Goal: Transaction & Acquisition: Purchase product/service

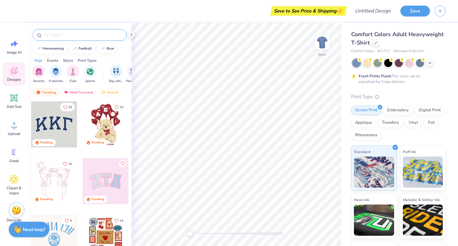
click at [54, 34] on input "text" at bounding box center [83, 35] width 80 height 6
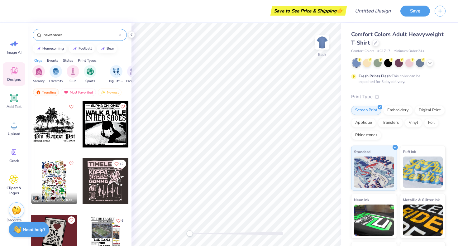
type input "newspaper"
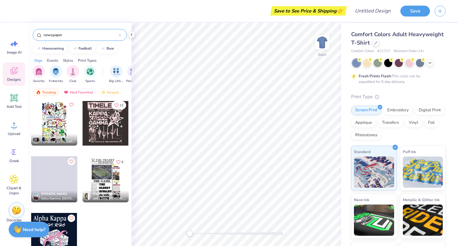
scroll to position [59, 0]
click at [61, 227] on div at bounding box center [54, 236] width 46 height 46
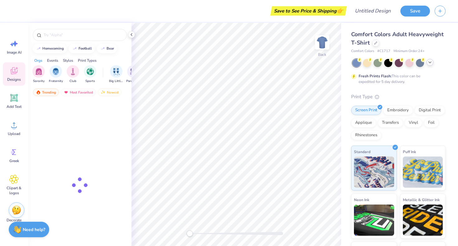
click at [430, 62] on icon at bounding box center [429, 62] width 5 height 5
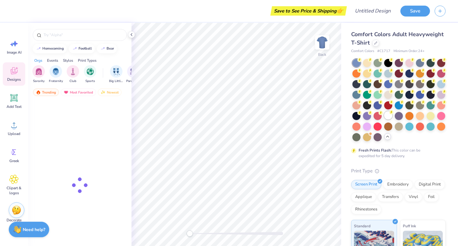
click at [388, 117] on div at bounding box center [388, 115] width 8 height 8
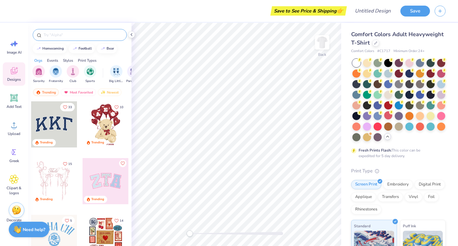
click at [71, 34] on input "text" at bounding box center [83, 35] width 80 height 6
type input "newspaper"
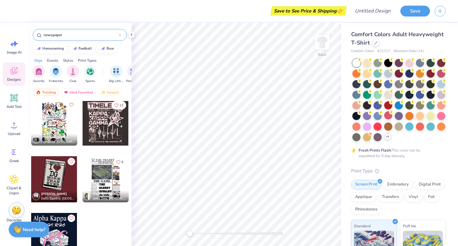
scroll to position [59, 0]
click at [55, 237] on div at bounding box center [54, 236] width 46 height 46
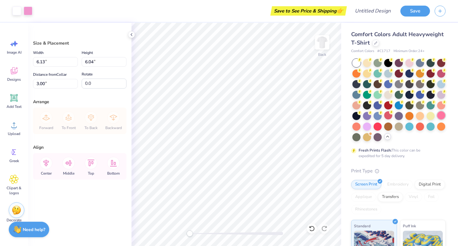
click at [443, 113] on div at bounding box center [441, 115] width 8 height 8
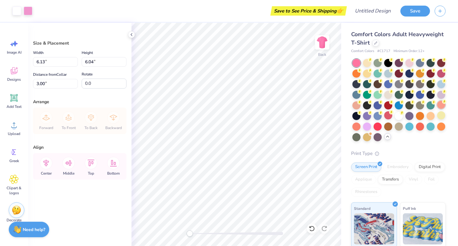
click at [446, 104] on div "Comfort Colors Adult Heavyweight T-Shirt Comfort Colors # C1717 Minimum Order: …" at bounding box center [399, 183] width 117 height 320
click at [439, 105] on div at bounding box center [441, 105] width 8 height 8
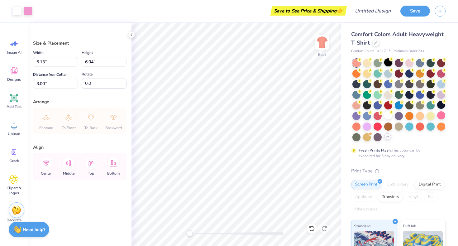
click at [389, 63] on div at bounding box center [388, 62] width 8 height 8
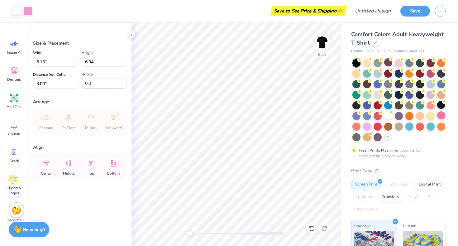
click at [392, 118] on div at bounding box center [398, 100] width 93 height 82
click at [389, 115] on div at bounding box center [388, 115] width 8 height 8
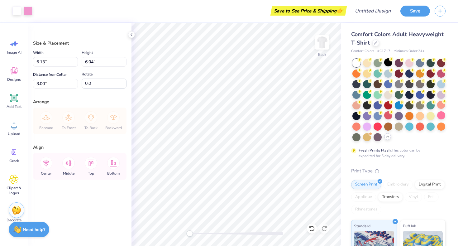
type input "4.97"
type input "4.90"
type input "2.94"
type input "4.16"
type input "4.10"
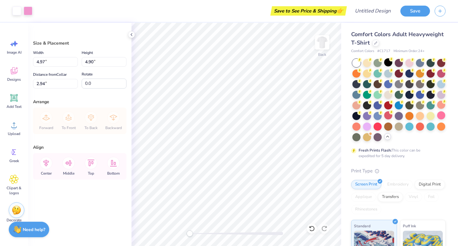
type input "2.30"
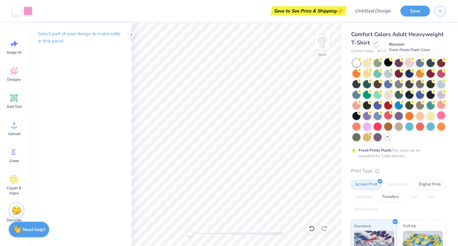
click at [410, 60] on icon at bounding box center [412, 59] width 4 height 4
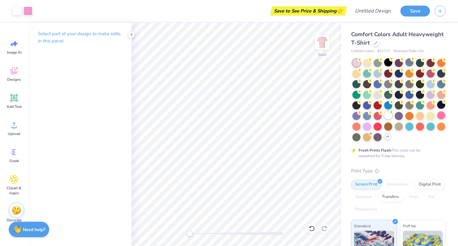
click at [386, 114] on div at bounding box center [388, 115] width 8 height 8
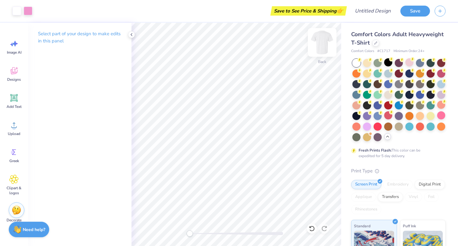
click at [325, 40] on img at bounding box center [322, 42] width 25 height 25
click at [14, 126] on circle at bounding box center [14, 127] width 4 height 4
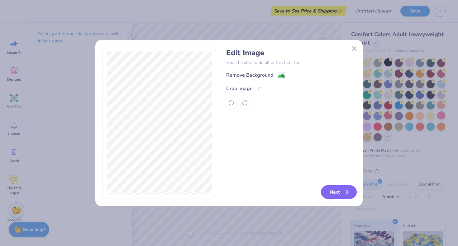
click at [344, 196] on button "Next" at bounding box center [339, 192] width 36 height 14
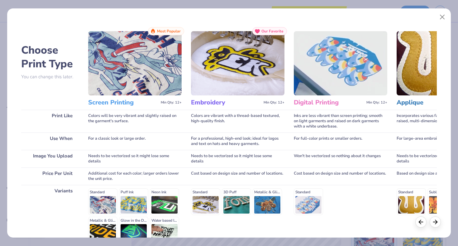
click at [127, 70] on img at bounding box center [134, 63] width 93 height 64
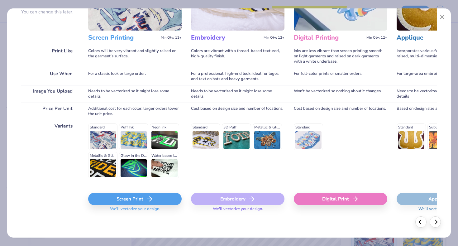
scroll to position [64, 0]
click at [155, 201] on div "Screen Print" at bounding box center [134, 199] width 93 height 12
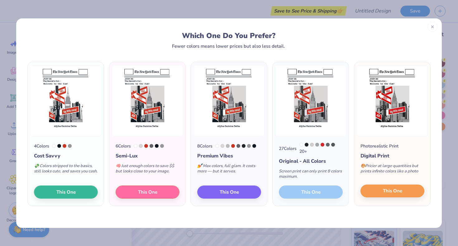
click at [397, 193] on span "This One" at bounding box center [392, 190] width 19 height 7
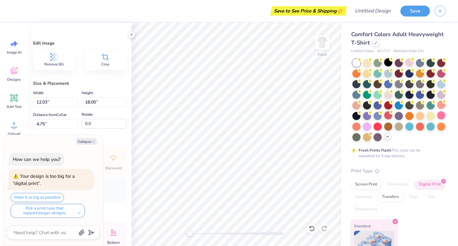
type textarea "x"
type input "4.15"
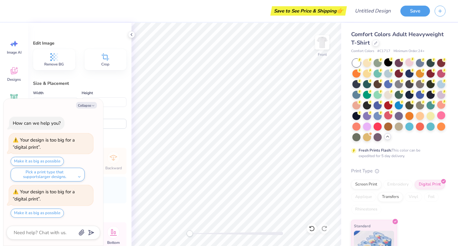
type textarea "x"
type input "4.75"
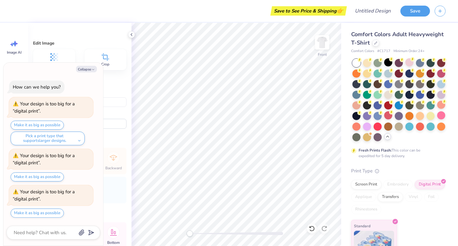
scroll to position [31, 0]
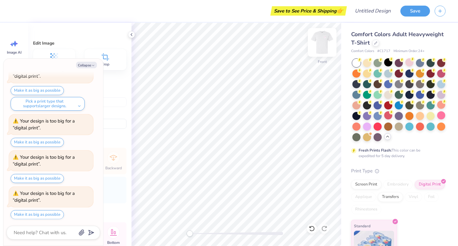
click at [323, 42] on img at bounding box center [322, 42] width 25 height 25
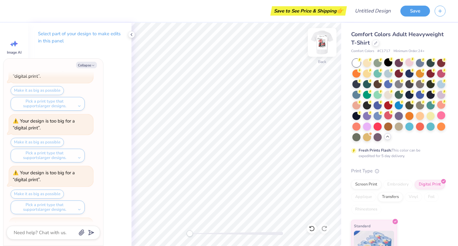
click at [323, 48] on img at bounding box center [322, 42] width 25 height 25
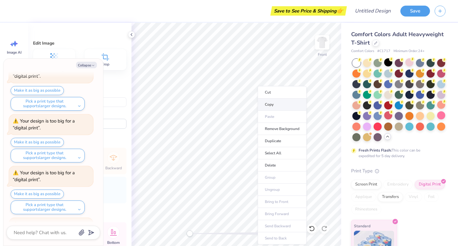
click at [274, 105] on li "Copy" at bounding box center [282, 104] width 49 height 12
click at [322, 47] on img at bounding box center [322, 42] width 25 height 25
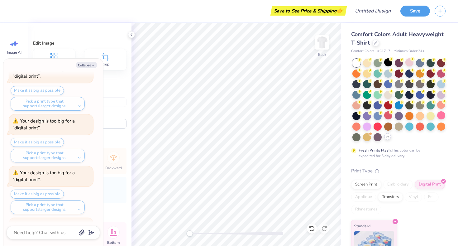
type textarea "x"
type input "11.84"
type input "17.71"
type input "2.37"
click at [239, 109] on li "Paste" at bounding box center [252, 109] width 49 height 12
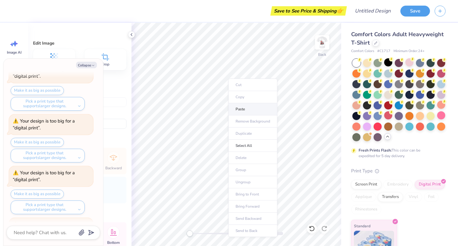
type textarea "x"
type input "0.53"
type textarea "x"
type input "11.17"
type input "16.71"
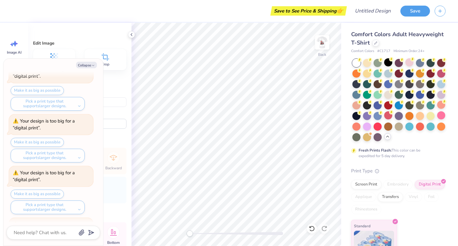
type input "0.50"
click at [89, 64] on button "Collapse" at bounding box center [86, 65] width 21 height 7
type textarea "x"
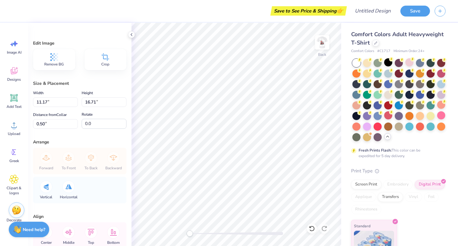
click at [110, 58] on icon at bounding box center [105, 56] width 9 height 9
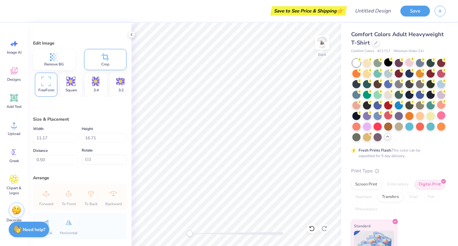
type input "11.19"
type input "15.01"
type input "0.55"
click at [99, 60] on div "Crop" at bounding box center [105, 59] width 43 height 21
click at [114, 64] on div "Crop" at bounding box center [105, 59] width 43 height 21
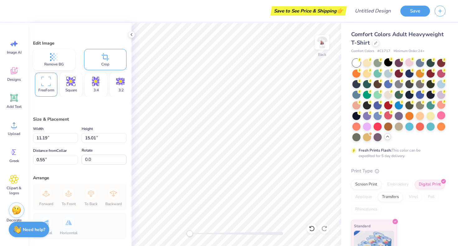
click at [114, 56] on div "Crop" at bounding box center [105, 59] width 43 height 21
type input "11.06"
type input "14.84"
type input "0.71"
click at [117, 59] on div "Crop" at bounding box center [105, 59] width 43 height 21
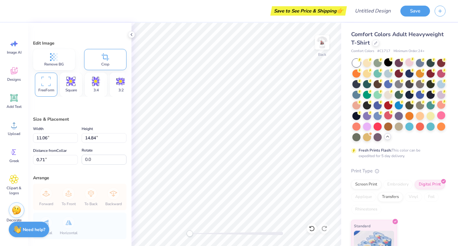
click at [117, 59] on div "Crop" at bounding box center [105, 59] width 43 height 21
click at [100, 54] on div "Crop" at bounding box center [105, 59] width 43 height 21
click at [107, 54] on icon at bounding box center [105, 56] width 9 height 9
click at [49, 80] on icon at bounding box center [45, 81] width 9 height 9
type input "14.26"
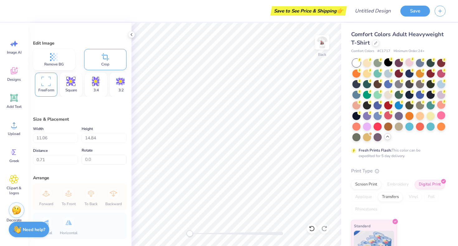
type input "2.81"
type input "6.11"
type input "7.89"
type input "2.82"
type input "9.50"
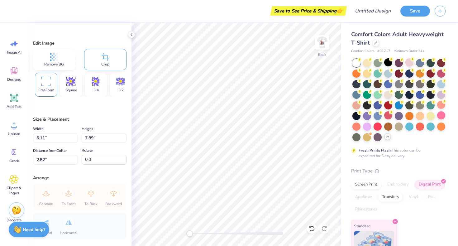
type input "12.25"
type input "7.28"
click at [322, 42] on img at bounding box center [322, 42] width 25 height 25
type input "9.66"
type input "12.46"
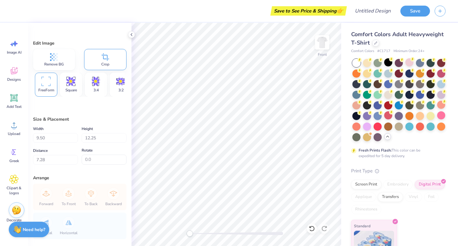
type input "9.74"
type input "12.03"
type input "18.00"
type input "4.75"
click at [13, 126] on icon at bounding box center [13, 124] width 9 height 9
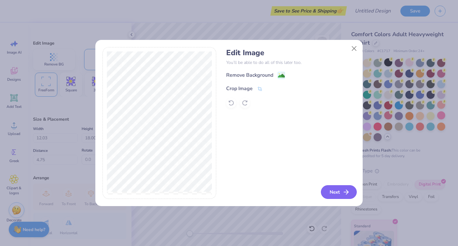
click at [340, 192] on button "Next" at bounding box center [339, 192] width 36 height 14
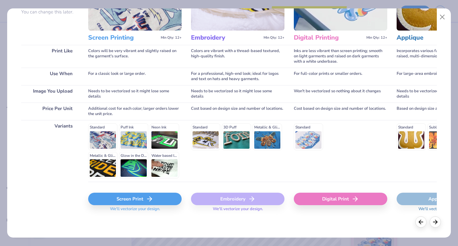
scroll to position [64, 0]
click at [130, 203] on div "Screen Print" at bounding box center [134, 199] width 93 height 12
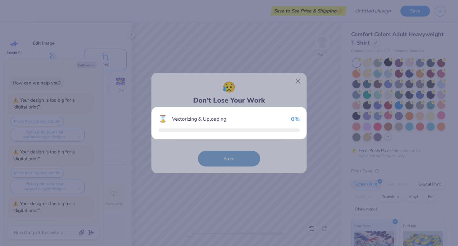
scroll to position [129, 0]
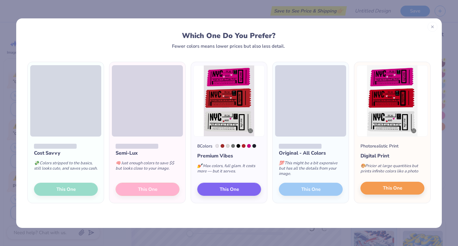
click at [397, 186] on span "This One" at bounding box center [392, 187] width 19 height 7
type textarea "x"
type input "12.82"
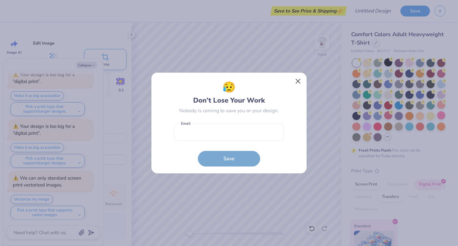
click at [295, 77] on button "Close" at bounding box center [298, 81] width 12 height 12
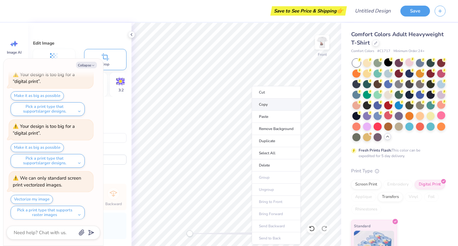
click at [278, 102] on li "Copy" at bounding box center [276, 104] width 49 height 12
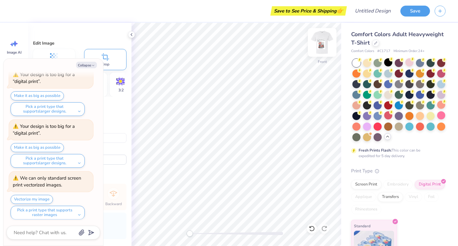
click at [321, 45] on img at bounding box center [322, 42] width 25 height 25
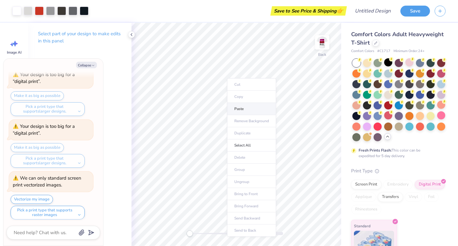
click at [245, 106] on li "Paste" at bounding box center [251, 109] width 49 height 12
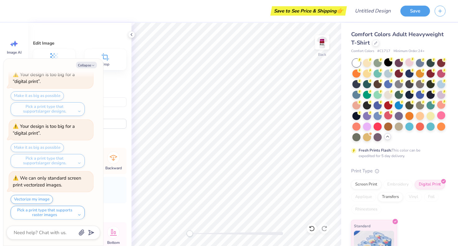
type textarea "x"
type input "7.82"
type input "10.98"
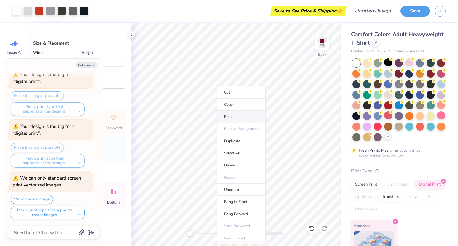
click at [226, 114] on li "Paste" at bounding box center [241, 117] width 49 height 12
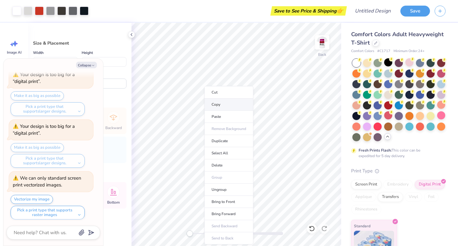
click at [217, 104] on li "Copy" at bounding box center [228, 104] width 49 height 12
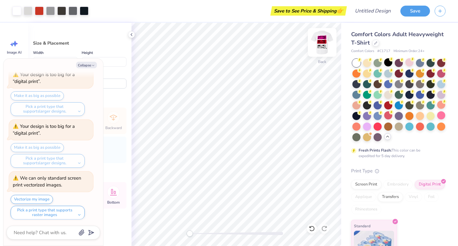
click at [320, 41] on img at bounding box center [322, 42] width 25 height 25
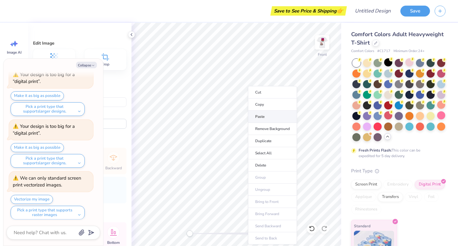
click at [281, 114] on li "Paste" at bounding box center [272, 117] width 49 height 12
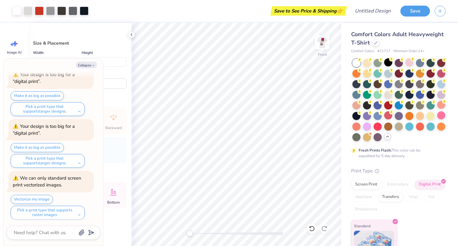
type textarea "x"
type input "13.50"
type input "17.42"
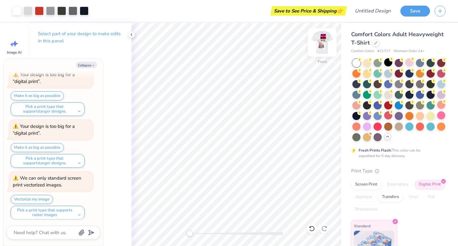
click at [323, 42] on img at bounding box center [322, 42] width 25 height 25
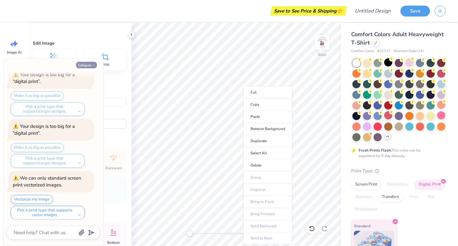
click at [89, 63] on button "Collapse" at bounding box center [86, 65] width 21 height 7
type textarea "x"
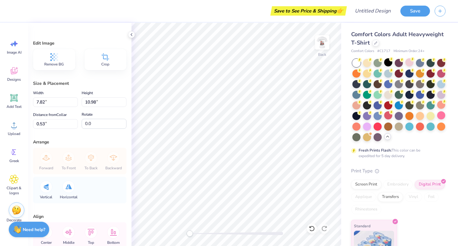
click at [106, 54] on icon at bounding box center [105, 56] width 9 height 9
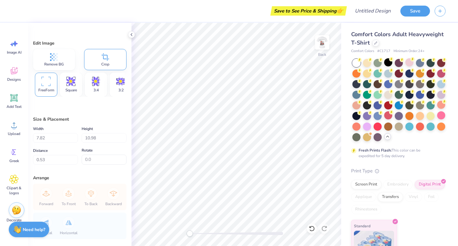
type input "7.83"
type input "3.53"
type input "3.39"
type input "0.0"
type input "8.42"
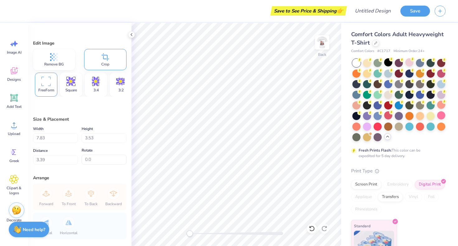
type input "5.25"
type input "2.53"
type input "13.5"
type input "7.48"
type input "4.66"
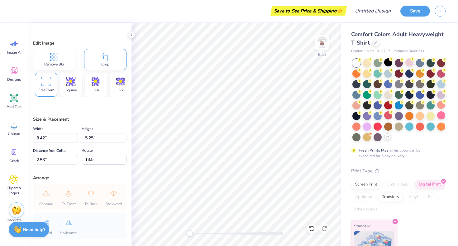
type input "2.79"
type input "0.0"
click at [12, 134] on span "Upload" at bounding box center [14, 133] width 12 height 5
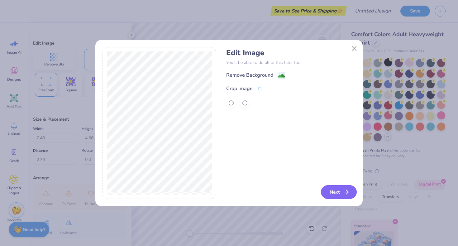
click at [341, 190] on button "Next" at bounding box center [339, 192] width 36 height 14
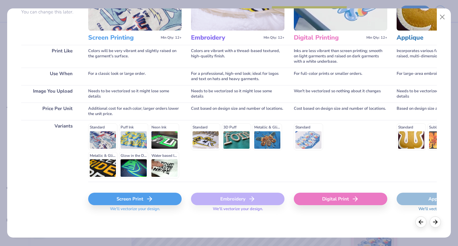
scroll to position [64, 0]
click at [148, 198] on icon at bounding box center [149, 198] width 7 height 7
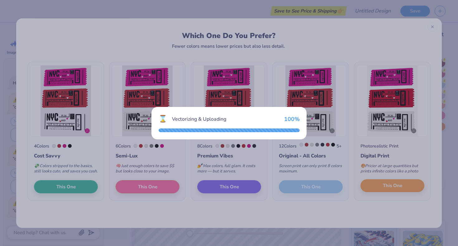
scroll to position [180, 0]
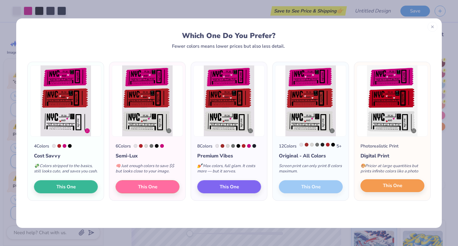
click at [396, 188] on span "This One" at bounding box center [392, 185] width 19 height 7
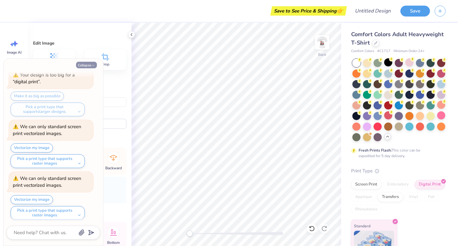
click at [87, 64] on button "Collapse" at bounding box center [86, 65] width 21 height 7
type textarea "x"
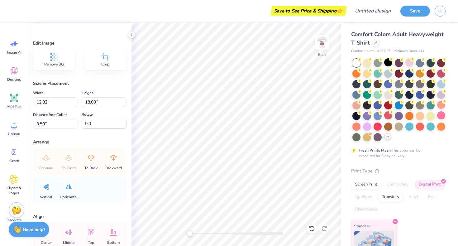
click at [107, 58] on icon at bounding box center [105, 56] width 7 height 7
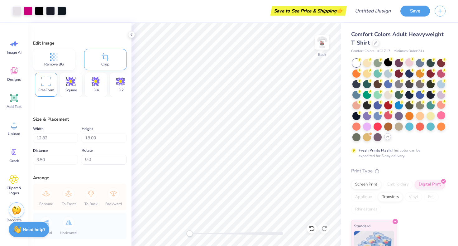
type input "12.83"
type input "5.73"
type input "8.99"
type input "7.71"
type input "3.45"
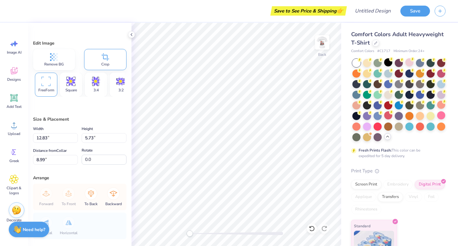
type input "11.27"
type input "-11.4"
type input "7.62"
type input "4.53"
type input "4.79"
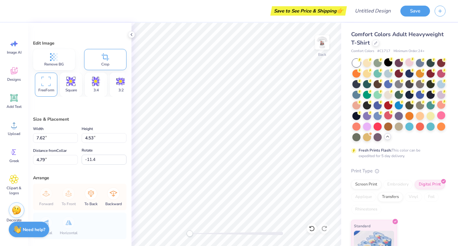
type input "0.0"
type input "3.22"
type input "-11.4"
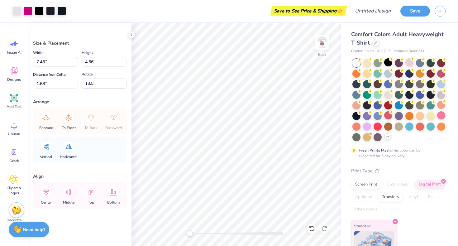
type input "0.6"
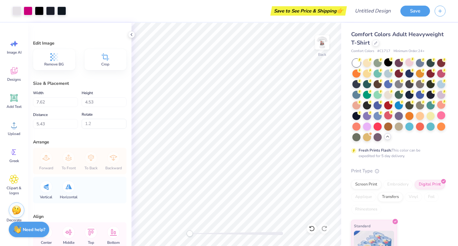
type input "0.0"
click at [324, 43] on img at bounding box center [322, 42] width 25 height 25
click at [326, 43] on img at bounding box center [322, 42] width 25 height 25
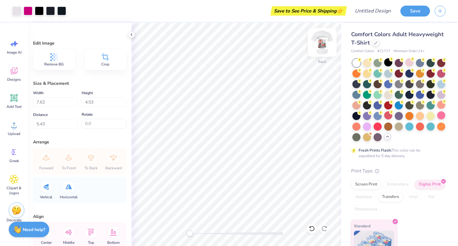
click at [324, 45] on img at bounding box center [322, 42] width 25 height 25
type input "7.20"
type input "3.33"
type input "6.03"
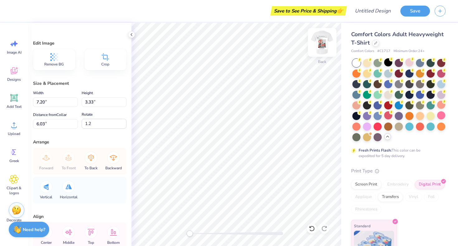
type input "0.0"
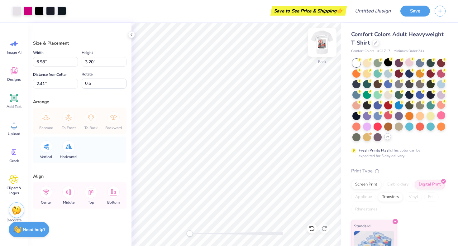
type input "7.46"
type input "3.43"
type input "6.49"
type input "2.98"
type input "3.44"
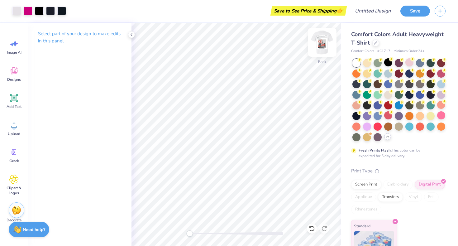
click at [319, 40] on img at bounding box center [322, 42] width 25 height 25
click at [319, 40] on img at bounding box center [322, 42] width 12 height 12
click at [15, 100] on icon at bounding box center [14, 98] width 6 height 6
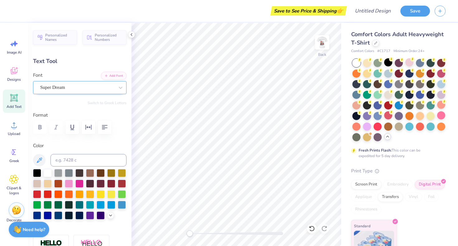
click at [76, 86] on div "Super Dream" at bounding box center [77, 88] width 75 height 10
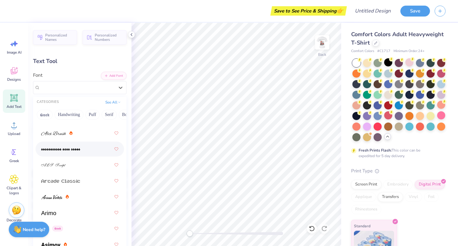
scroll to position [246, 0]
click at [17, 73] on icon at bounding box center [13, 70] width 9 height 9
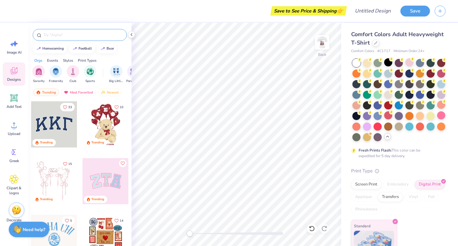
click at [56, 34] on input "text" at bounding box center [83, 35] width 80 height 6
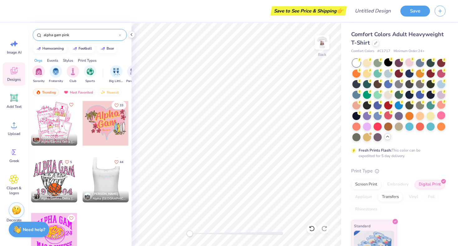
scroll to position [59, 0]
type input "alpha gam pink"
click at [83, 181] on div at bounding box center [59, 179] width 46 height 46
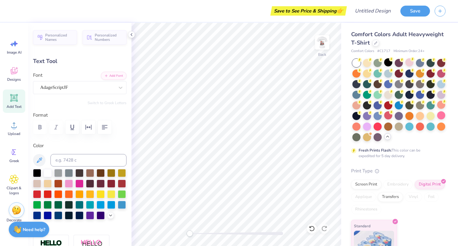
type input "4.63"
type input "1.38"
type input "2.18"
click at [81, 184] on div at bounding box center [79, 183] width 8 height 8
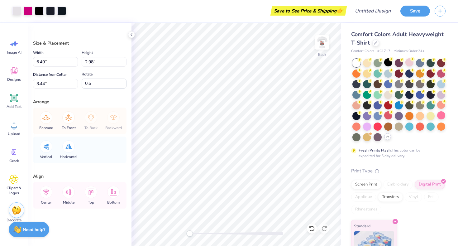
type input "5.54"
type input "2.54"
type input "4.16"
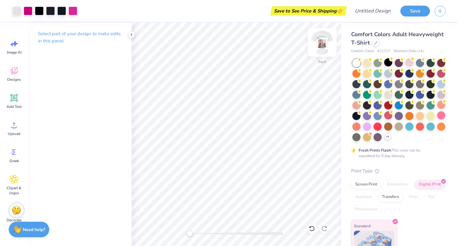
click at [326, 46] on img at bounding box center [322, 42] width 25 height 25
click at [318, 39] on img at bounding box center [322, 42] width 25 height 25
click at [326, 39] on img at bounding box center [322, 42] width 25 height 25
click at [325, 40] on img at bounding box center [322, 42] width 25 height 25
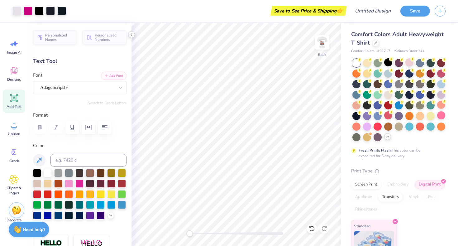
click at [130, 35] on icon at bounding box center [131, 34] width 5 height 5
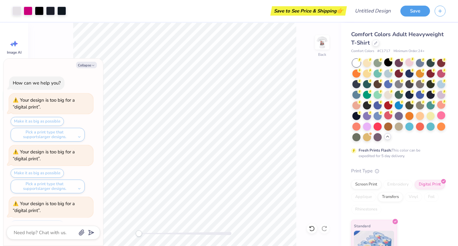
scroll to position [218, 0]
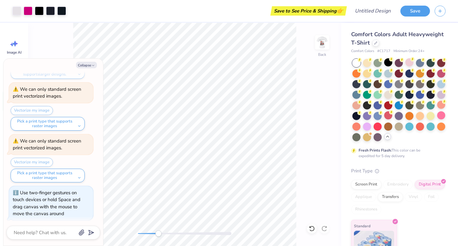
click at [159, 222] on div "Back" at bounding box center [184, 134] width 313 height 223
drag, startPoint x: 139, startPoint y: 234, endPoint x: 95, endPoint y: 256, distance: 48.9
click at [95, 245] on html "Art colors Save to See Price & Shipping 👉 Design Title Save Image AI Designs Ad…" at bounding box center [229, 123] width 458 height 246
click at [89, 62] on button "Collapse" at bounding box center [86, 65] width 21 height 7
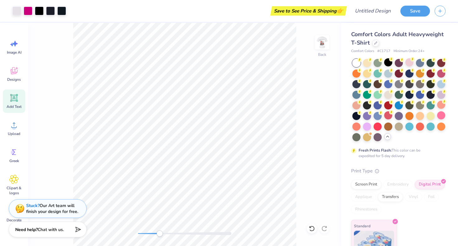
type textarea "x"
click at [14, 98] on icon at bounding box center [14, 98] width 6 height 6
type input "5.59"
type input "1.62"
type input "11.69"
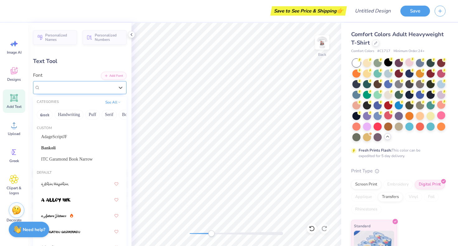
click at [86, 87] on div "Super Dream" at bounding box center [77, 88] width 75 height 10
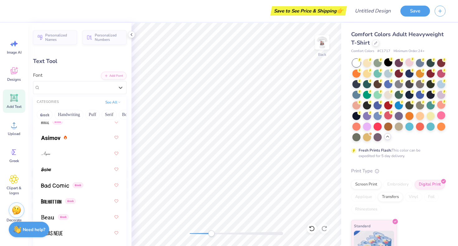
scroll to position [364, 0]
click at [12, 104] on span "Add Text" at bounding box center [14, 106] width 15 height 5
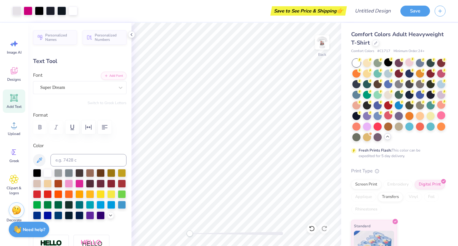
click at [184, 231] on div "Back" at bounding box center [236, 134] width 210 height 223
click at [132, 32] on icon at bounding box center [131, 34] width 5 height 5
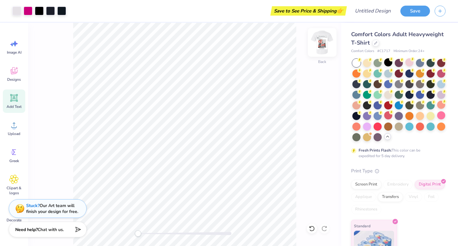
click at [323, 39] on img at bounding box center [322, 42] width 25 height 25
click at [322, 39] on img at bounding box center [322, 42] width 25 height 25
click at [329, 41] on img at bounding box center [322, 42] width 25 height 25
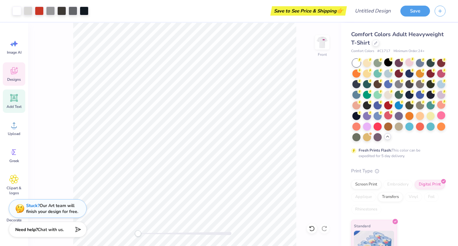
click at [14, 73] on icon at bounding box center [14, 71] width 6 height 5
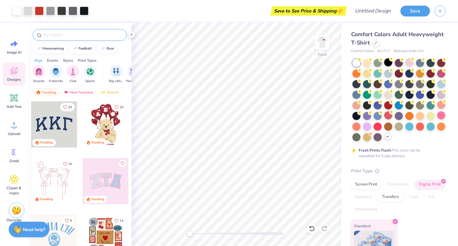
click at [73, 37] on input "text" at bounding box center [83, 35] width 80 height 6
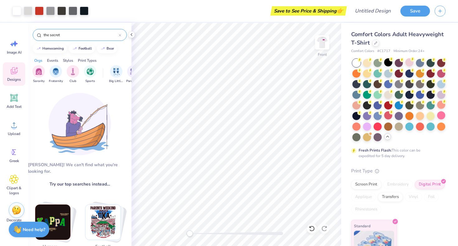
click at [74, 35] on input "the secret" at bounding box center [81, 35] width 76 height 6
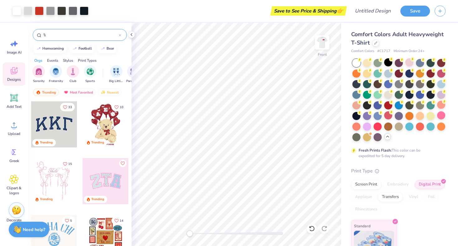
type input "\"
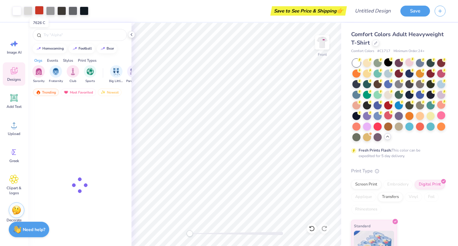
click at [40, 10] on div at bounding box center [39, 10] width 9 height 9
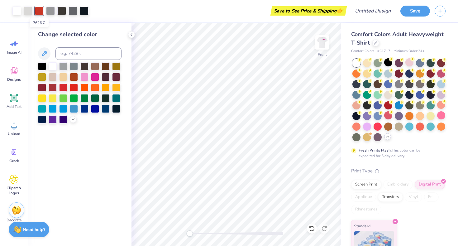
click at [40, 10] on div at bounding box center [39, 11] width 9 height 9
click at [132, 36] on polyline at bounding box center [131, 34] width 1 height 2
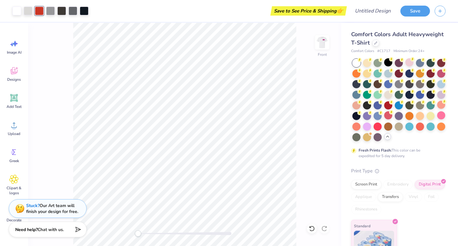
click at [40, 9] on div at bounding box center [39, 11] width 9 height 9
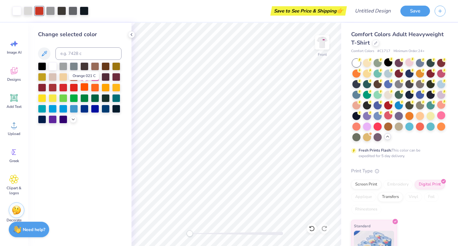
click at [84, 86] on div at bounding box center [84, 87] width 8 height 8
click at [74, 87] on div at bounding box center [74, 87] width 8 height 8
click at [59, 88] on div at bounding box center [63, 87] width 8 height 8
click at [95, 108] on div at bounding box center [95, 108] width 8 height 8
click at [63, 89] on div at bounding box center [63, 87] width 8 height 8
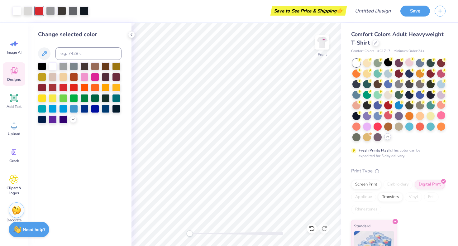
click at [18, 76] on div "Designs" at bounding box center [14, 73] width 22 height 23
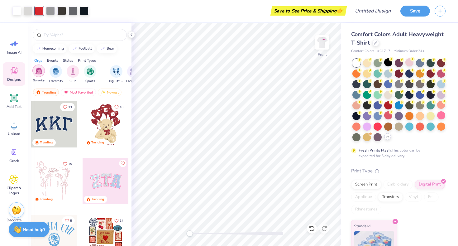
click at [38, 72] on img "filter for Sorority" at bounding box center [38, 70] width 7 height 7
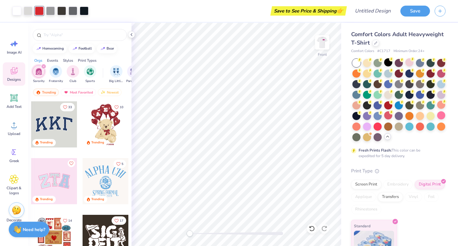
click at [38, 75] on img "filter for Sorority" at bounding box center [38, 71] width 7 height 7
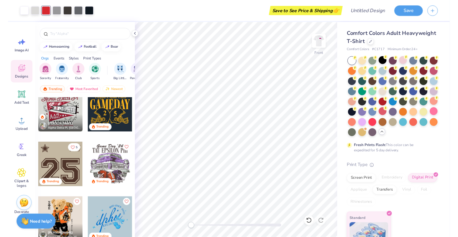
scroll to position [465, 0]
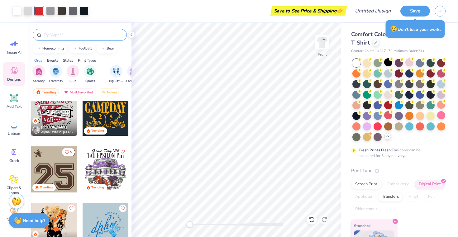
click at [52, 31] on div at bounding box center [80, 35] width 94 height 12
click at [54, 37] on input "text" at bounding box center [83, 35] width 80 height 6
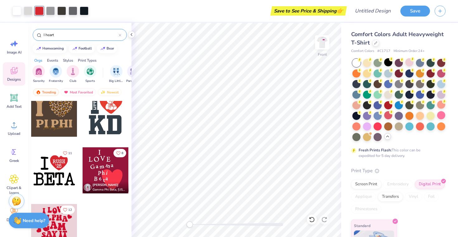
scroll to position [181, 0]
type input "I heart"
click at [53, 166] on div at bounding box center [54, 170] width 46 height 46
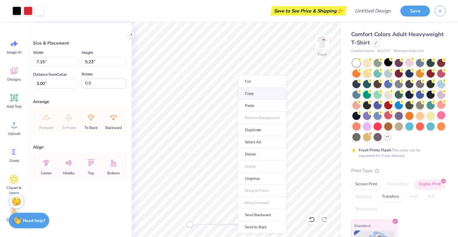
click at [252, 94] on li "Copy" at bounding box center [262, 94] width 49 height 12
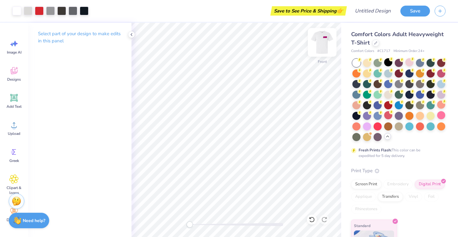
click at [319, 43] on img at bounding box center [322, 42] width 25 height 25
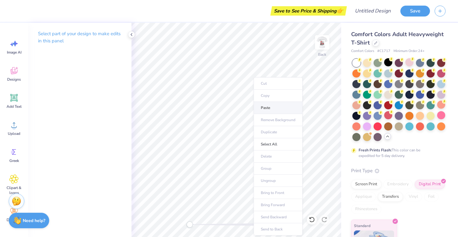
click at [272, 109] on li "Paste" at bounding box center [277, 108] width 49 height 12
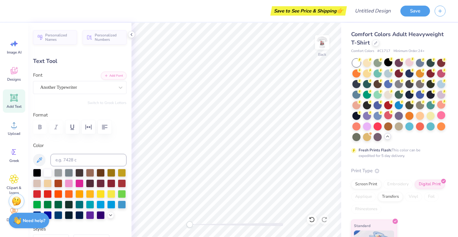
scroll to position [0, 0]
type input "2.09"
type input "0.64"
type input "2.32"
type input "0.81"
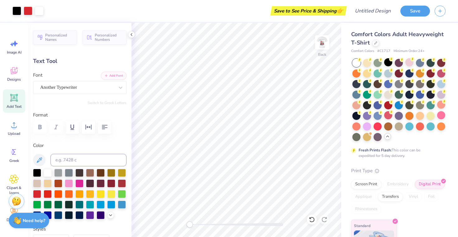
type input "0.63"
type input "3.12"
type input "7.03"
type input "2.23"
type input "4.52"
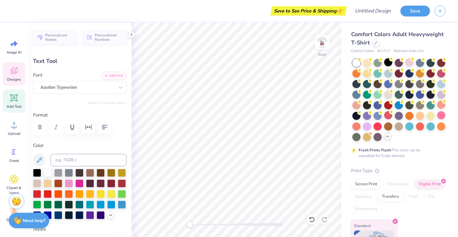
scroll to position [0, 0]
click at [16, 74] on icon at bounding box center [13, 70] width 9 height 9
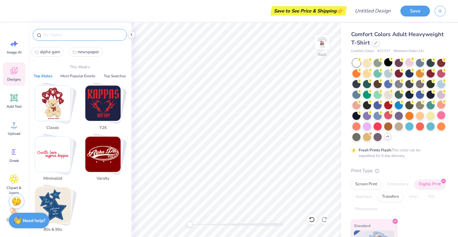
click at [65, 33] on input "text" at bounding box center [83, 35] width 80 height 6
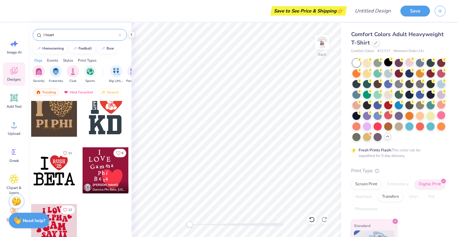
scroll to position [181, 0]
type input "I heart"
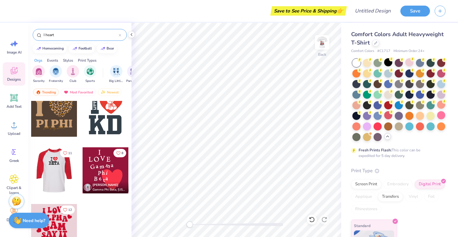
click at [31, 172] on div at bounding box center [8, 170] width 46 height 46
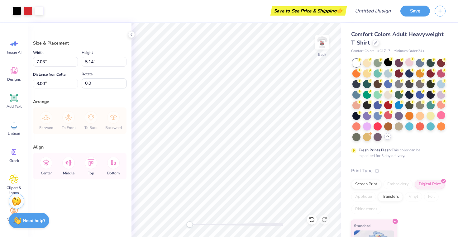
type input "4.50"
type input "3.29"
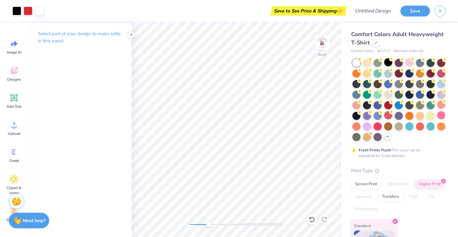
click at [202, 215] on div "Back" at bounding box center [236, 130] width 210 height 214
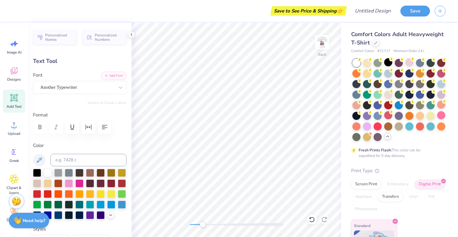
scroll to position [0, 0]
type textarea "AGD"
type input "0.52"
type input "0.41"
type input "3.97"
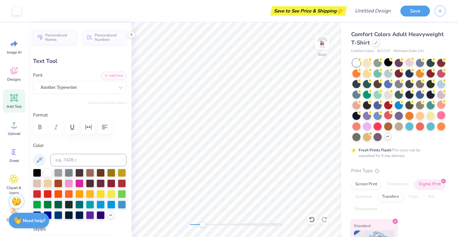
type input "1.34"
type input "3.46"
type input "0.08"
type input "0.16"
type input "3.97"
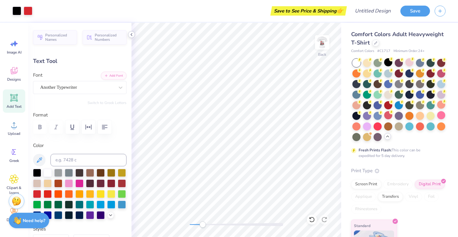
click at [130, 34] on icon at bounding box center [131, 34] width 5 height 5
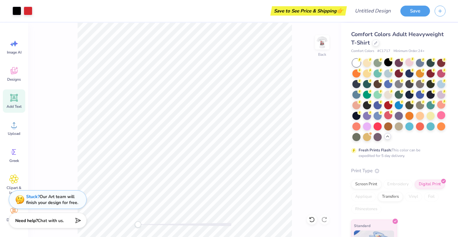
drag, startPoint x: 152, startPoint y: 225, endPoint x: 136, endPoint y: 223, distance: 16.1
click at [136, 223] on div "Accessibility label" at bounding box center [138, 224] width 6 height 6
click at [320, 47] on img at bounding box center [322, 42] width 25 height 25
click at [320, 44] on div at bounding box center [322, 42] width 29 height 29
